Goal: Information Seeking & Learning: Learn about a topic

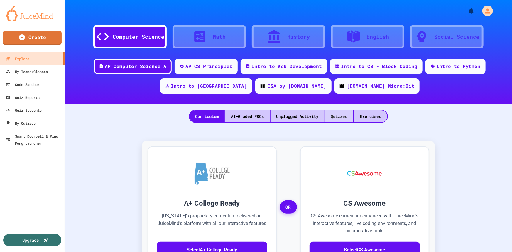
click at [338, 117] on div "Quizzes" at bounding box center [339, 116] width 28 height 12
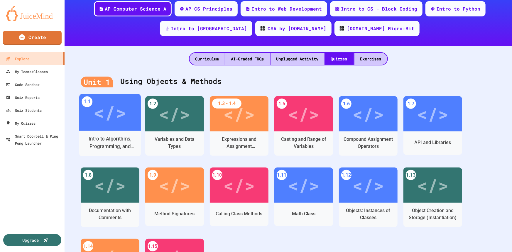
scroll to position [80, 0]
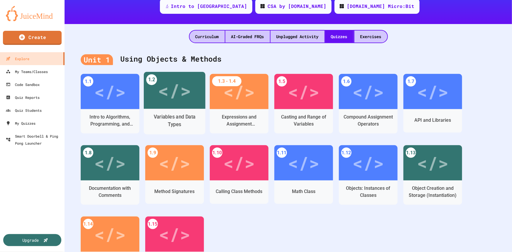
click at [173, 94] on div "</>" at bounding box center [174, 91] width 33 height 28
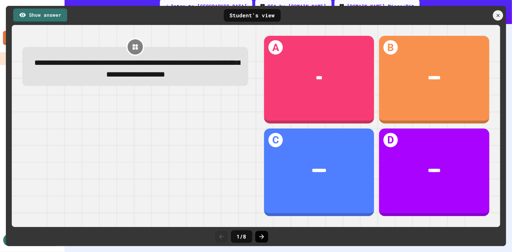
click at [261, 236] on icon at bounding box center [261, 236] width 7 height 7
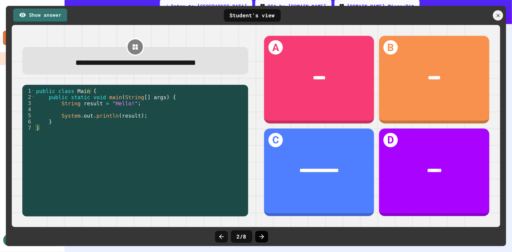
click at [264, 238] on icon at bounding box center [261, 236] width 7 height 7
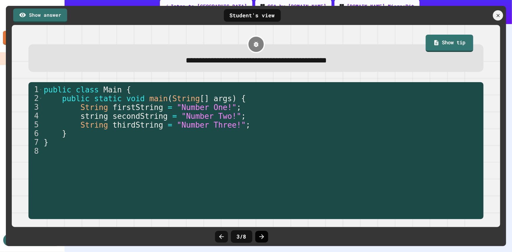
click at [265, 238] on div at bounding box center [261, 237] width 13 height 12
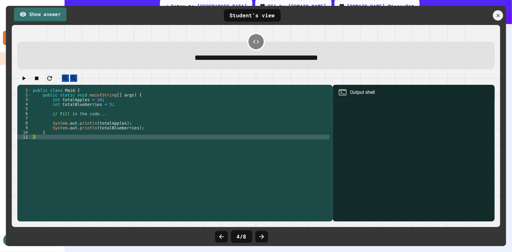
click at [38, 14] on link "Show answer" at bounding box center [40, 14] width 53 height 15
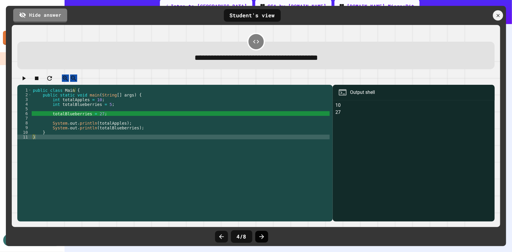
click at [261, 235] on icon at bounding box center [261, 236] width 7 height 7
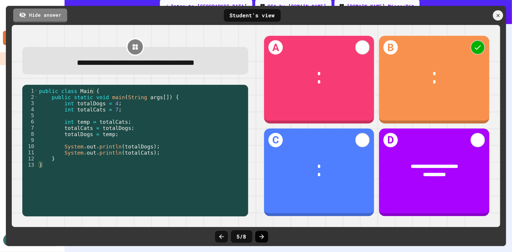
click at [262, 237] on icon at bounding box center [262, 237] width 5 height 5
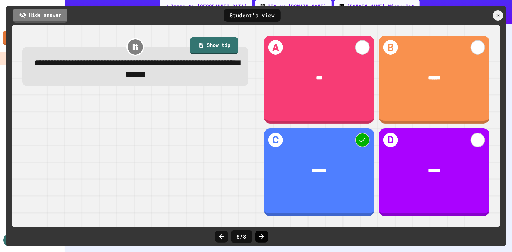
click at [262, 237] on icon at bounding box center [261, 236] width 7 height 7
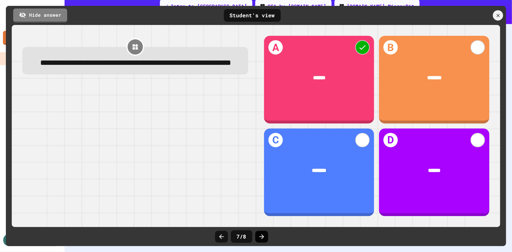
click at [261, 238] on icon at bounding box center [261, 236] width 7 height 7
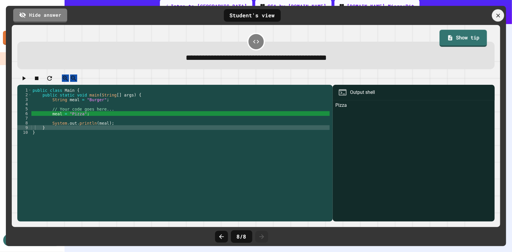
click at [500, 14] on icon at bounding box center [498, 15] width 6 height 6
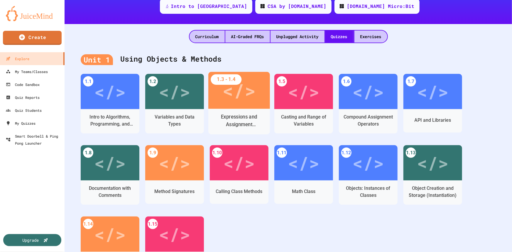
click at [238, 104] on div "</>" at bounding box center [239, 90] width 62 height 37
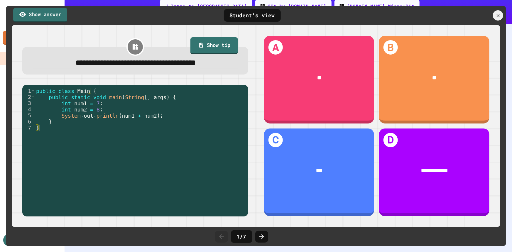
click at [45, 14] on link "Show answer" at bounding box center [40, 15] width 54 height 15
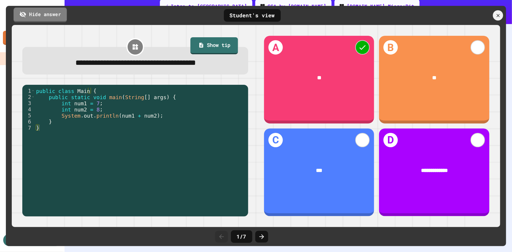
click at [45, 14] on link "Hide answer" at bounding box center [40, 14] width 53 height 15
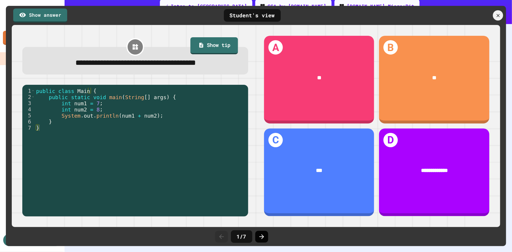
click at [264, 235] on icon at bounding box center [261, 236] width 7 height 7
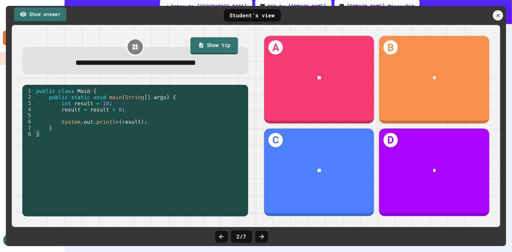
click at [52, 11] on link "Show answer" at bounding box center [40, 14] width 52 height 15
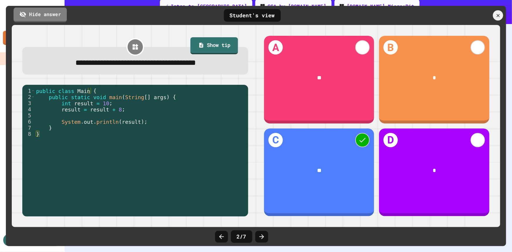
click at [52, 11] on link "Hide answer" at bounding box center [40, 14] width 53 height 15
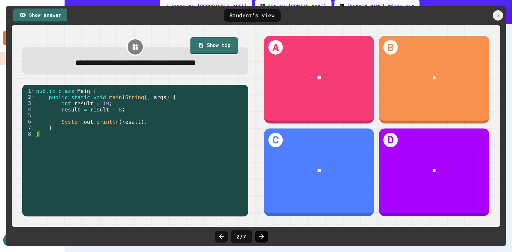
click at [262, 238] on icon at bounding box center [261, 236] width 7 height 7
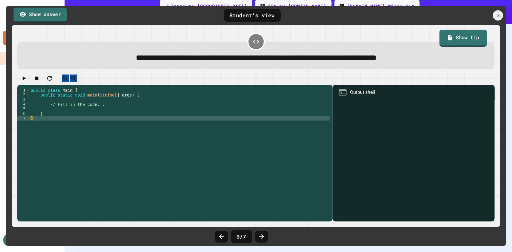
click at [40, 15] on link "Show answer" at bounding box center [40, 14] width 53 height 15
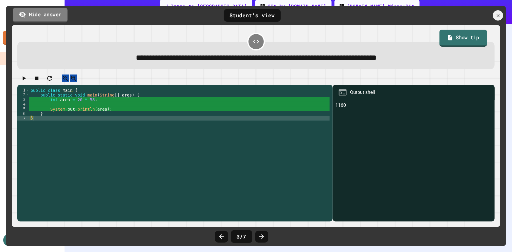
click at [46, 18] on link "Hide answer" at bounding box center [40, 15] width 55 height 15
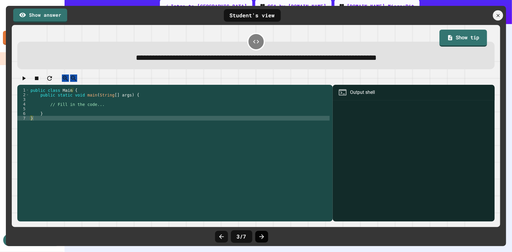
click at [261, 238] on icon at bounding box center [261, 236] width 7 height 7
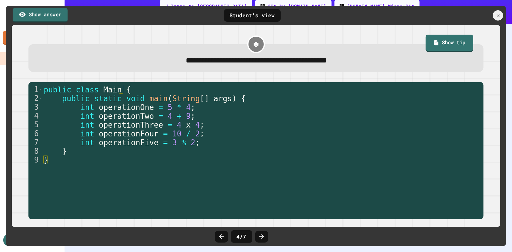
click at [59, 15] on link "Show answer" at bounding box center [40, 15] width 55 height 15
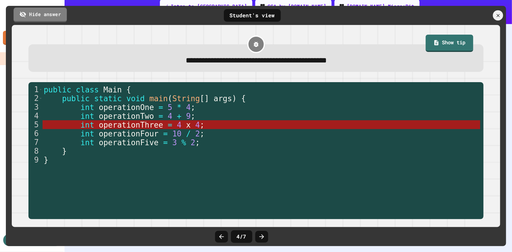
click at [59, 15] on link "Hide answer" at bounding box center [40, 14] width 53 height 15
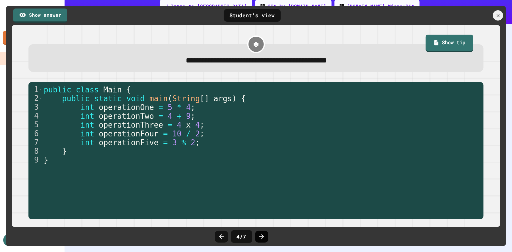
click at [260, 235] on icon at bounding box center [261, 236] width 7 height 7
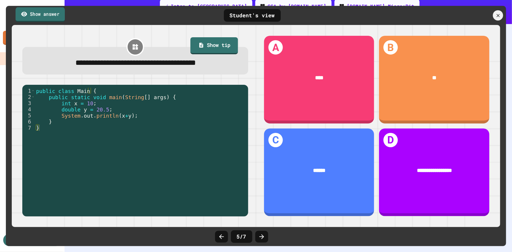
click at [57, 16] on link "Show answer" at bounding box center [40, 14] width 49 height 15
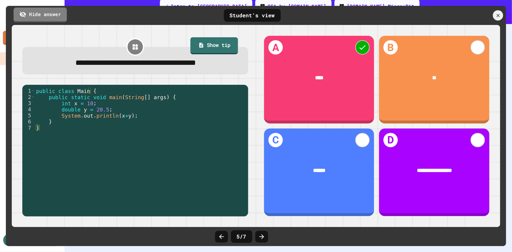
click at [57, 16] on link "Hide answer" at bounding box center [40, 14] width 53 height 15
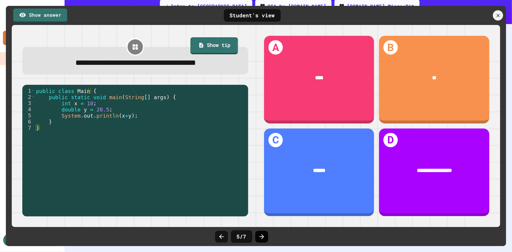
click at [261, 236] on icon at bounding box center [261, 236] width 7 height 7
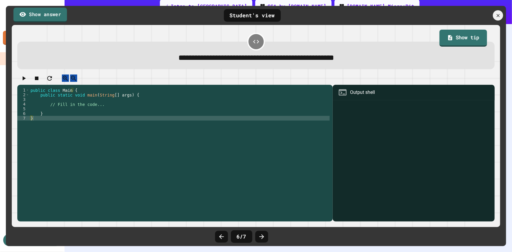
click at [33, 13] on link "Show answer" at bounding box center [41, 14] width 54 height 15
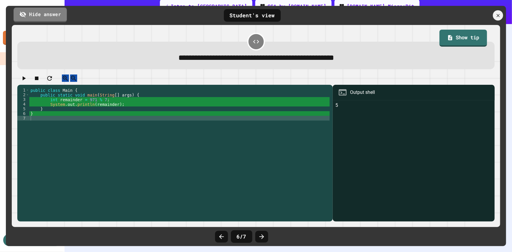
click at [38, 16] on link "Hide answer" at bounding box center [40, 14] width 53 height 15
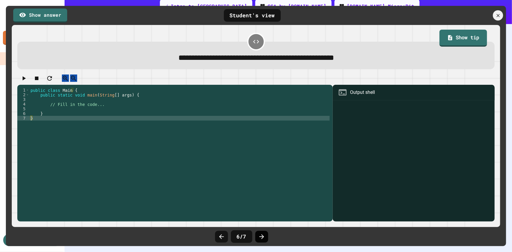
click at [265, 237] on icon at bounding box center [261, 236] width 7 height 7
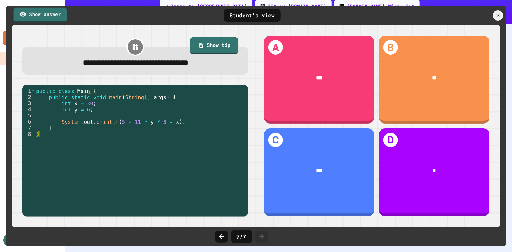
click at [42, 12] on link "Show answer" at bounding box center [40, 14] width 53 height 15
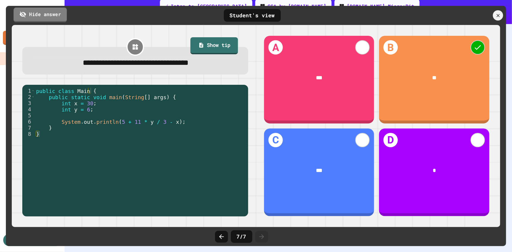
click at [42, 13] on link "Hide answer" at bounding box center [40, 14] width 53 height 15
